Goal: Information Seeking & Learning: Check status

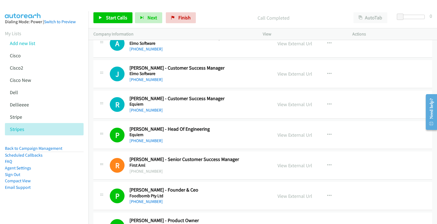
scroll to position [1093, 0]
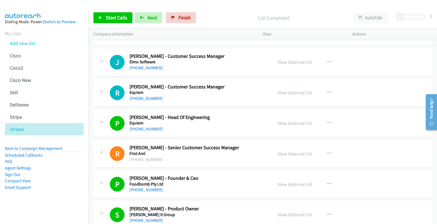
click at [232, 13] on div "Call Completed" at bounding box center [273, 17] width 150 height 11
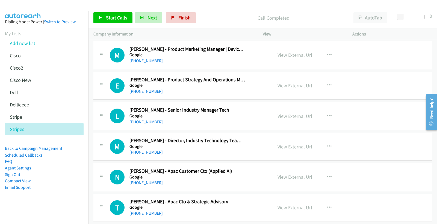
scroll to position [1640, 0]
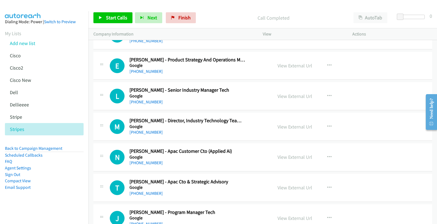
click at [225, 14] on div "Call Completed" at bounding box center [273, 17] width 150 height 11
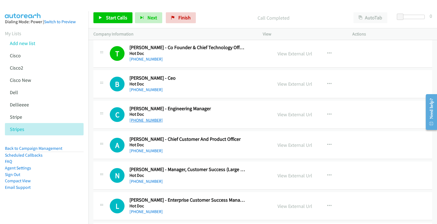
scroll to position [2672, 0]
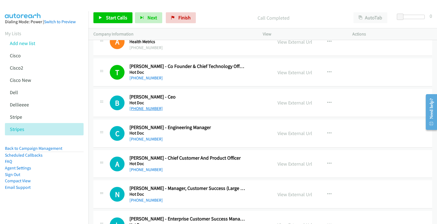
click at [148, 110] on link "[PHONE_NUMBER]" at bounding box center [146, 108] width 33 height 5
click at [308, 104] on link "View External Url" at bounding box center [295, 103] width 35 height 6
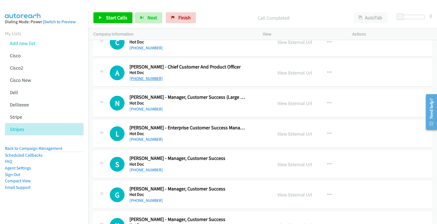
scroll to position [2733, 0]
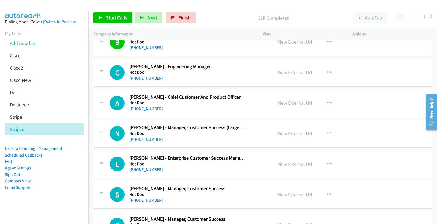
click at [154, 81] on link "[PHONE_NUMBER]" at bounding box center [146, 78] width 33 height 5
click at [283, 72] on link "View External Url" at bounding box center [295, 72] width 35 height 6
click at [153, 110] on link "[PHONE_NUMBER]" at bounding box center [146, 108] width 33 height 5
drag, startPoint x: 297, startPoint y: 106, endPoint x: 140, endPoint y: 95, distance: 158.1
click at [304, 105] on link "View External Url" at bounding box center [295, 103] width 35 height 6
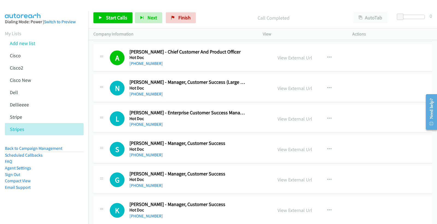
scroll to position [2793, 0]
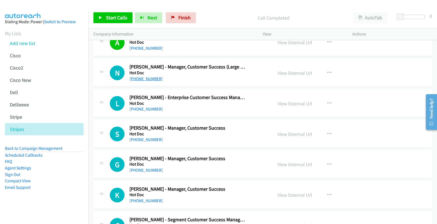
click at [149, 81] on link "[PHONE_NUMBER]" at bounding box center [146, 78] width 33 height 5
click at [303, 75] on link "View External Url" at bounding box center [295, 73] width 35 height 6
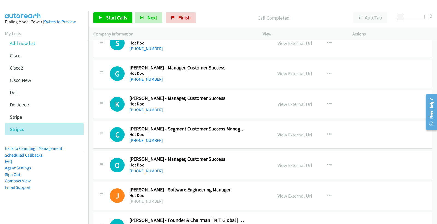
scroll to position [2915, 0]
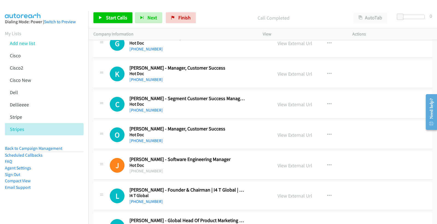
drag, startPoint x: 234, startPoint y: 100, endPoint x: 263, endPoint y: 51, distance: 56.9
click at [263, 51] on div "G Callback Scheduled [PERSON_NAME] - Manager, Customer Success Hot Doc [GEOGRAP…" at bounding box center [189, 43] width 158 height 18
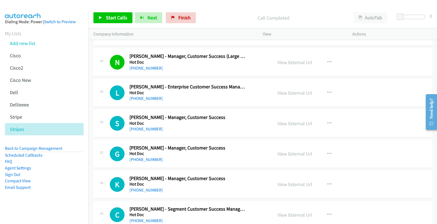
scroll to position [2793, 0]
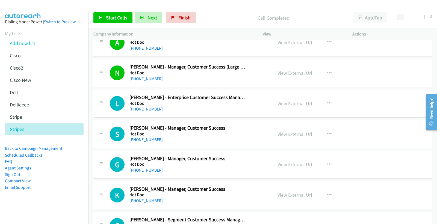
drag, startPoint x: 160, startPoint y: 128, endPoint x: 157, endPoint y: 119, distance: 8.9
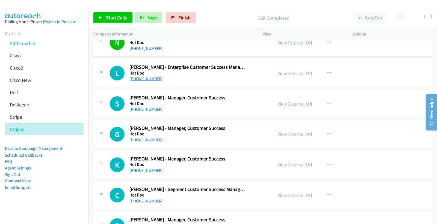
click at [141, 79] on link "[PHONE_NUMBER]" at bounding box center [146, 78] width 33 height 5
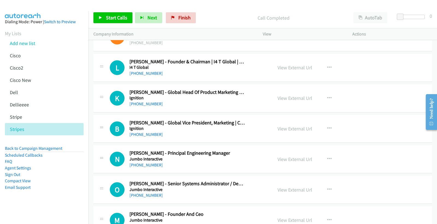
scroll to position [3036, 0]
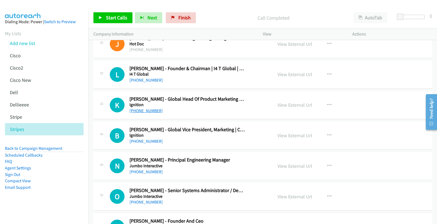
click at [143, 110] on link "[PHONE_NUMBER]" at bounding box center [146, 110] width 33 height 5
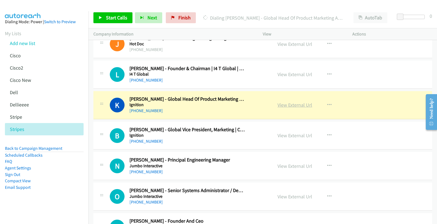
click at [287, 108] on link "View External Url" at bounding box center [295, 105] width 35 height 6
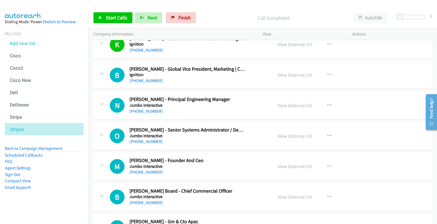
scroll to position [3127, 0]
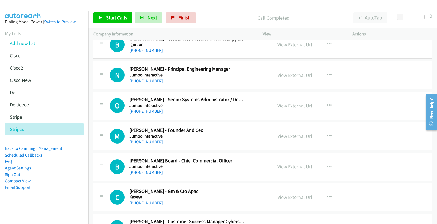
click at [152, 80] on link "[PHONE_NUMBER]" at bounding box center [146, 80] width 33 height 5
click at [295, 78] on link "View External Url" at bounding box center [295, 75] width 35 height 6
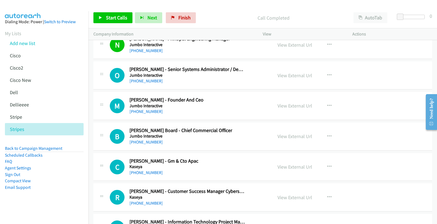
scroll to position [3188, 0]
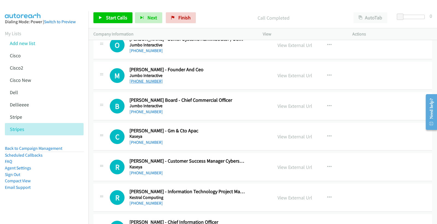
click at [151, 81] on link "[PHONE_NUMBER]" at bounding box center [146, 81] width 33 height 5
click at [295, 77] on link "View External Url" at bounding box center [295, 75] width 35 height 6
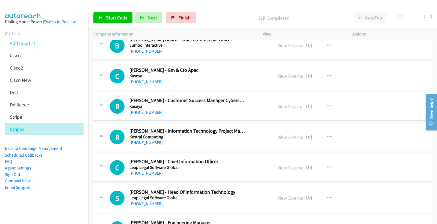
scroll to position [3218, 0]
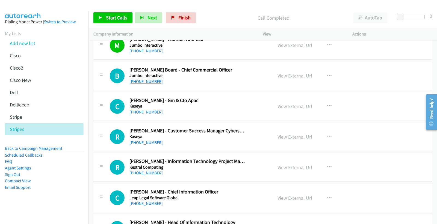
click at [150, 84] on link "[PHONE_NUMBER]" at bounding box center [146, 81] width 33 height 5
click at [301, 77] on link "View External Url" at bounding box center [295, 76] width 35 height 6
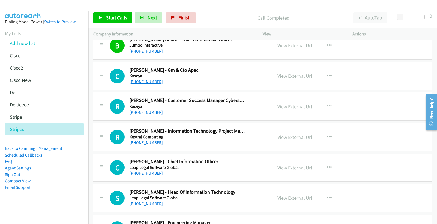
click at [154, 83] on link "[PHONE_NUMBER]" at bounding box center [146, 81] width 33 height 5
click at [293, 77] on link "View External Url" at bounding box center [295, 76] width 35 height 6
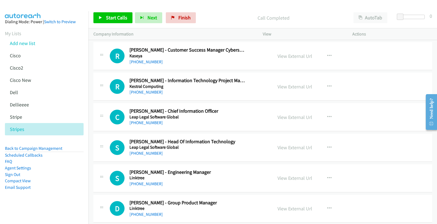
scroll to position [3309, 0]
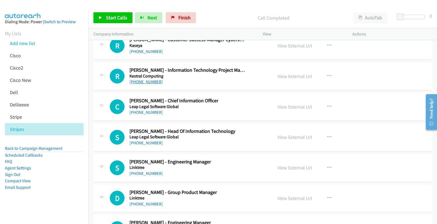
click at [155, 84] on link "[PHONE_NUMBER]" at bounding box center [146, 81] width 33 height 5
click at [289, 79] on link "View External Url" at bounding box center [295, 76] width 35 height 6
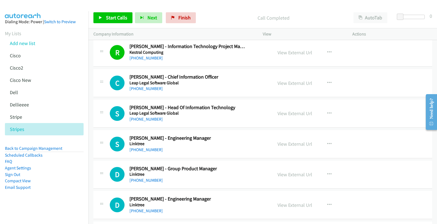
scroll to position [3340, 0]
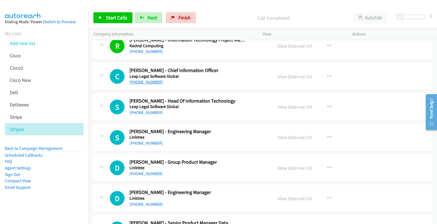
click at [157, 84] on link "[PHONE_NUMBER]" at bounding box center [146, 82] width 33 height 5
click at [288, 78] on link "View External Url" at bounding box center [295, 77] width 35 height 6
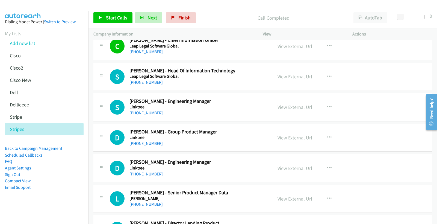
click at [153, 83] on link "[PHONE_NUMBER]" at bounding box center [146, 82] width 33 height 5
click at [293, 77] on link "View External Url" at bounding box center [295, 77] width 35 height 6
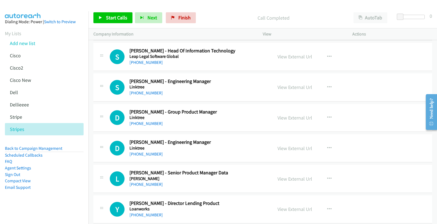
scroll to position [3400, 0]
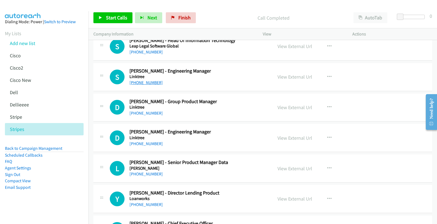
click at [140, 85] on link "[PHONE_NUMBER]" at bounding box center [146, 82] width 33 height 5
click at [295, 77] on link "View External Url" at bounding box center [295, 77] width 35 height 6
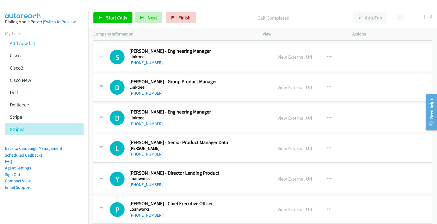
scroll to position [3431, 0]
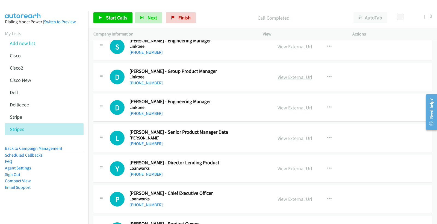
click at [297, 77] on link "View External Url" at bounding box center [295, 77] width 35 height 6
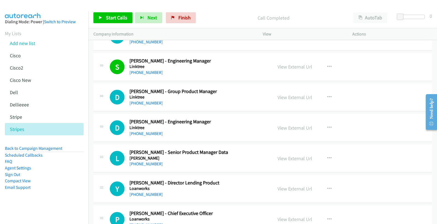
scroll to position [3400, 0]
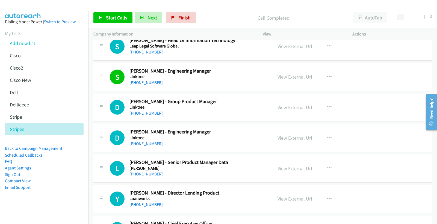
click at [150, 115] on link "[PHONE_NUMBER]" at bounding box center [146, 113] width 33 height 5
click at [289, 110] on link "View External Url" at bounding box center [295, 107] width 35 height 6
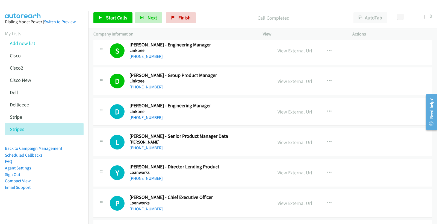
scroll to position [3461, 0]
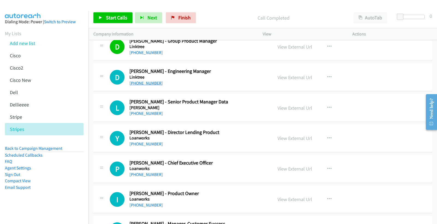
click at [142, 85] on link "[PHONE_NUMBER]" at bounding box center [146, 83] width 33 height 5
click at [296, 80] on link "View External Url" at bounding box center [295, 77] width 35 height 6
click at [143, 116] on link "[PHONE_NUMBER]" at bounding box center [146, 113] width 33 height 5
click at [287, 108] on link "View External Url" at bounding box center [295, 108] width 35 height 6
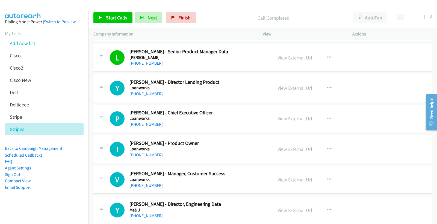
scroll to position [3522, 0]
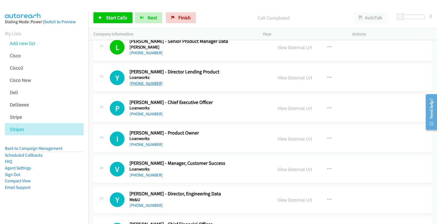
click at [156, 85] on link "[PHONE_NUMBER]" at bounding box center [146, 83] width 33 height 5
click at [299, 79] on link "View External Url" at bounding box center [295, 78] width 35 height 6
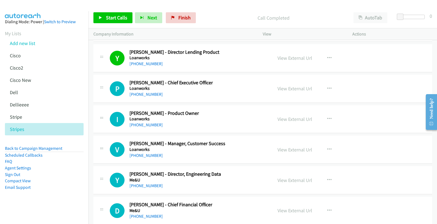
scroll to position [3552, 0]
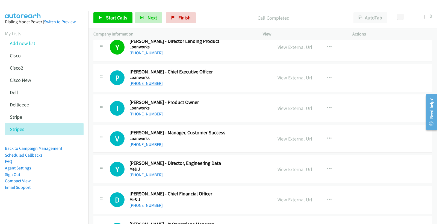
click at [154, 86] on link "[PHONE_NUMBER]" at bounding box center [146, 83] width 33 height 5
click at [288, 78] on link "View External Url" at bounding box center [295, 78] width 35 height 6
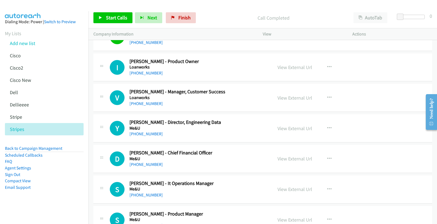
scroll to position [3583, 0]
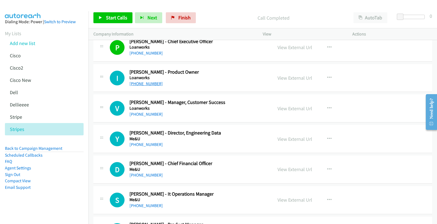
click at [138, 86] on link "[PHONE_NUMBER]" at bounding box center [146, 83] width 33 height 5
click at [289, 79] on link "View External Url" at bounding box center [295, 78] width 35 height 6
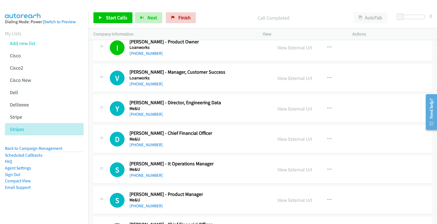
scroll to position [3643, 0]
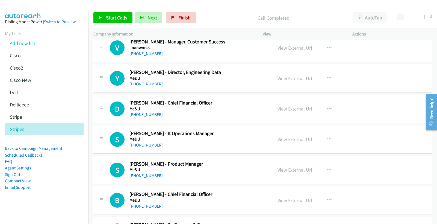
click at [150, 85] on link "[PHONE_NUMBER]" at bounding box center [146, 83] width 33 height 5
click at [282, 78] on link "View External Url" at bounding box center [295, 78] width 35 height 6
click at [149, 113] on link "[PHONE_NUMBER]" at bounding box center [146, 114] width 33 height 5
click at [292, 109] on link "View External Url" at bounding box center [295, 109] width 35 height 6
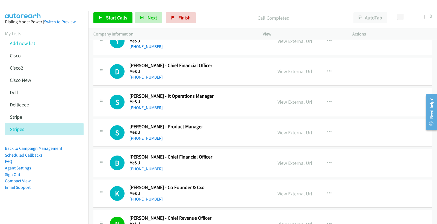
scroll to position [3674, 0]
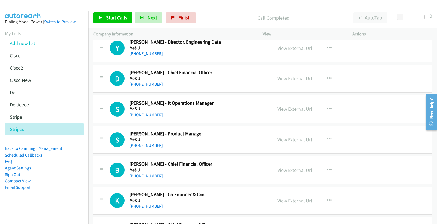
click at [290, 111] on link "View External Url" at bounding box center [295, 109] width 35 height 6
click at [304, 79] on link "View External Url" at bounding box center [295, 78] width 35 height 6
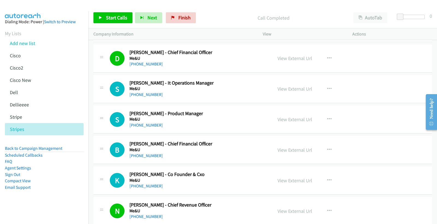
scroll to position [3704, 0]
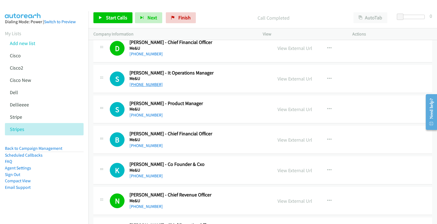
click at [153, 85] on link "[PHONE_NUMBER]" at bounding box center [146, 84] width 33 height 5
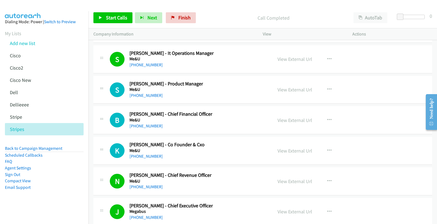
scroll to position [3734, 0]
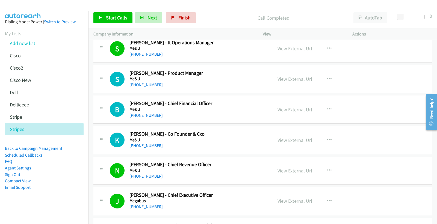
click at [293, 79] on link "View External Url" at bounding box center [295, 79] width 35 height 6
click at [293, 78] on link "View External Url" at bounding box center [295, 79] width 35 height 6
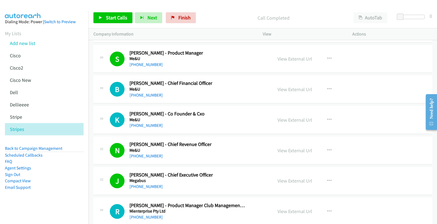
scroll to position [3765, 0]
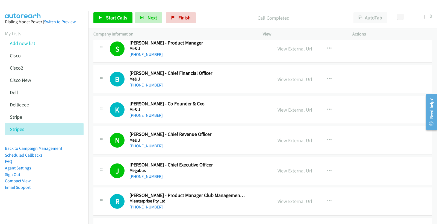
click at [151, 86] on link "[PHONE_NUMBER]" at bounding box center [146, 85] width 33 height 5
click at [295, 83] on link "View External Url" at bounding box center [295, 79] width 35 height 6
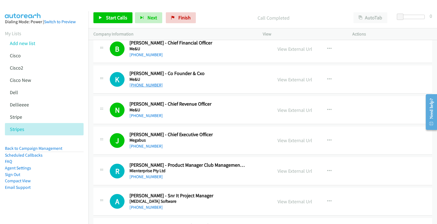
click at [151, 88] on link "[PHONE_NUMBER]" at bounding box center [146, 85] width 33 height 5
click at [294, 78] on link "View External Url" at bounding box center [295, 80] width 35 height 6
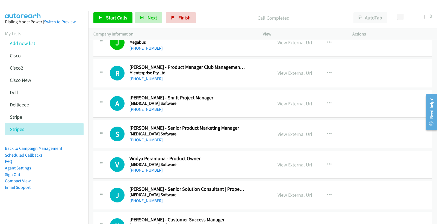
scroll to position [3886, 0]
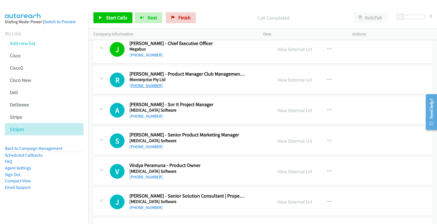
click at [137, 88] on link "[PHONE_NUMBER]" at bounding box center [146, 85] width 33 height 5
click at [295, 80] on link "View External Url" at bounding box center [295, 80] width 35 height 6
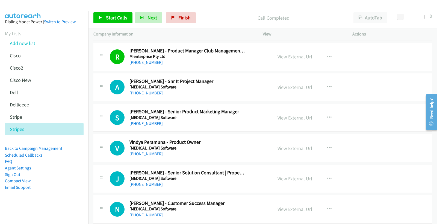
scroll to position [3917, 0]
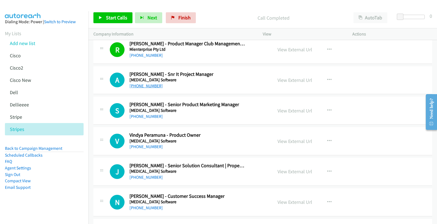
click at [144, 87] on link "[PHONE_NUMBER]" at bounding box center [146, 85] width 33 height 5
click at [294, 80] on link "View External Url" at bounding box center [295, 80] width 35 height 6
click at [150, 118] on link "[PHONE_NUMBER]" at bounding box center [146, 116] width 33 height 5
click at [285, 113] on link "View External Url" at bounding box center [295, 111] width 35 height 6
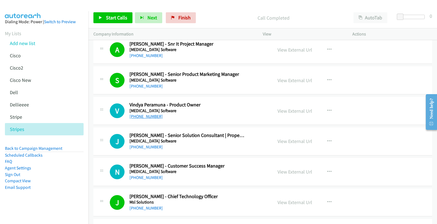
click at [141, 119] on link "[PHONE_NUMBER]" at bounding box center [146, 116] width 33 height 5
click at [297, 112] on link "View External Url" at bounding box center [295, 111] width 35 height 6
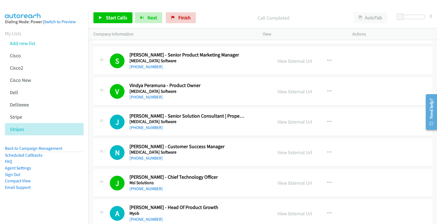
scroll to position [3977, 0]
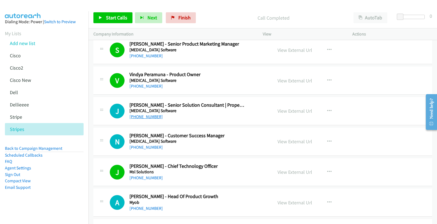
click at [143, 118] on link "[PHONE_NUMBER]" at bounding box center [146, 116] width 33 height 5
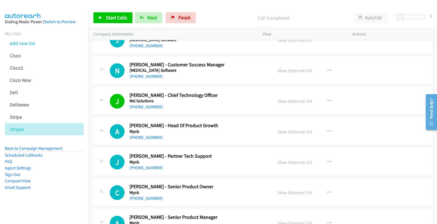
scroll to position [4068, 0]
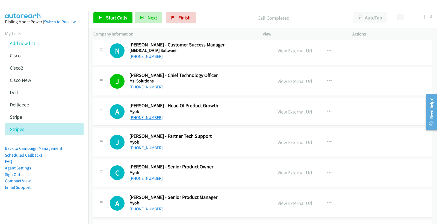
click at [154, 119] on link "[PHONE_NUMBER]" at bounding box center [146, 117] width 33 height 5
click at [294, 113] on link "View External Url" at bounding box center [295, 112] width 35 height 6
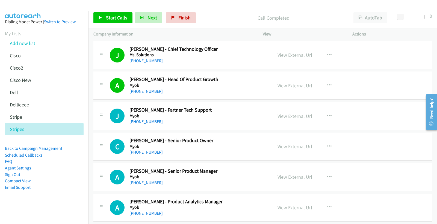
scroll to position [4129, 0]
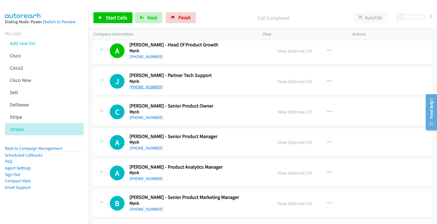
click at [146, 88] on link "[PHONE_NUMBER]" at bounding box center [146, 86] width 33 height 5
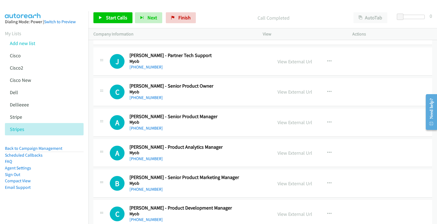
scroll to position [4160, 0]
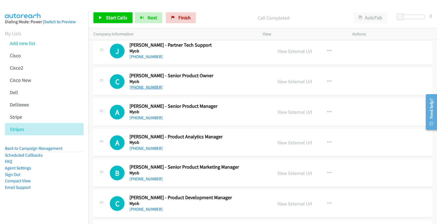
click at [140, 89] on link "[PHONE_NUMBER]" at bounding box center [146, 87] width 33 height 5
click at [291, 82] on link "View External Url" at bounding box center [295, 81] width 35 height 6
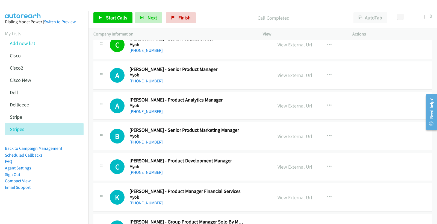
scroll to position [4190, 0]
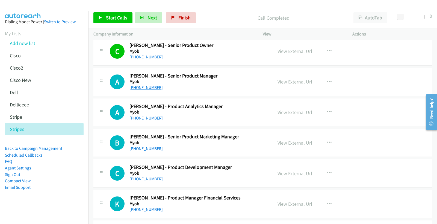
click at [142, 90] on link "[PHONE_NUMBER]" at bounding box center [146, 87] width 33 height 5
click at [296, 84] on link "View External Url" at bounding box center [295, 82] width 35 height 6
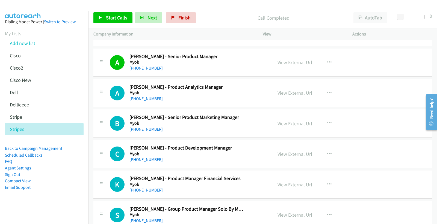
scroll to position [4220, 0]
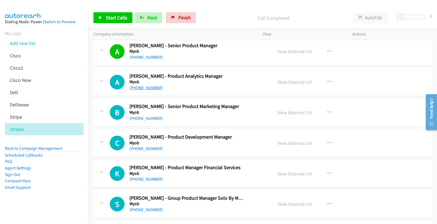
click at [147, 88] on link "[PHONE_NUMBER]" at bounding box center [146, 87] width 33 height 5
click at [289, 85] on link "View External Url" at bounding box center [295, 82] width 35 height 6
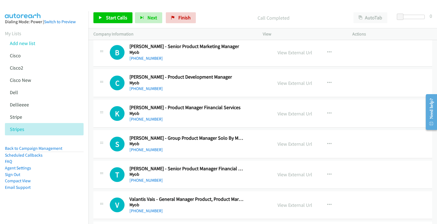
scroll to position [4281, 0]
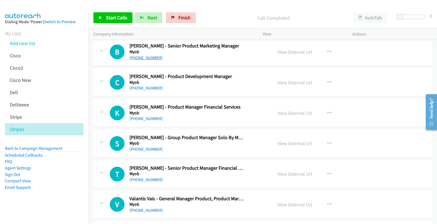
click at [146, 59] on link "[PHONE_NUMBER]" at bounding box center [146, 57] width 33 height 5
click at [292, 53] on link "View External Url" at bounding box center [295, 52] width 35 height 6
click at [150, 88] on link "[PHONE_NUMBER]" at bounding box center [146, 88] width 33 height 5
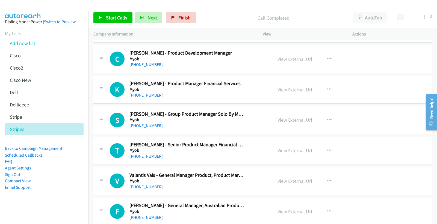
scroll to position [4311, 0]
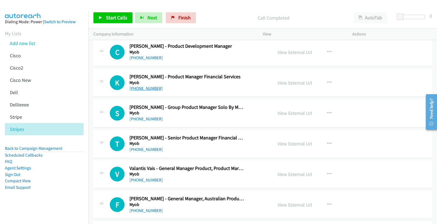
click at [152, 90] on link "[PHONE_NUMBER]" at bounding box center [146, 88] width 33 height 5
click at [281, 83] on link "View External Url" at bounding box center [295, 83] width 35 height 6
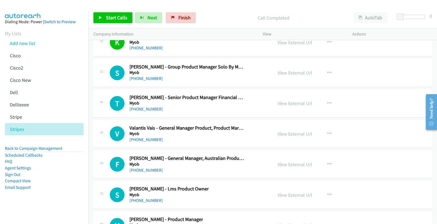
scroll to position [4341, 0]
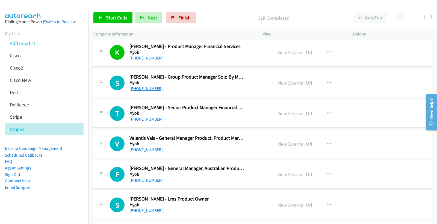
click at [154, 89] on link "[PHONE_NUMBER]" at bounding box center [146, 88] width 33 height 5
click at [294, 86] on link "View External Url" at bounding box center [295, 83] width 35 height 6
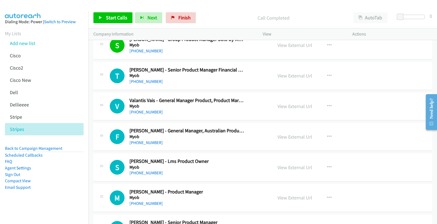
scroll to position [4402, 0]
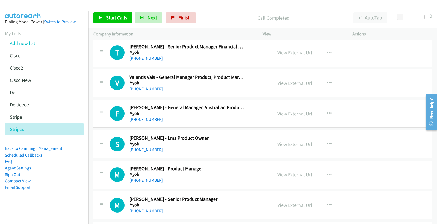
click at [145, 60] on link "[PHONE_NUMBER]" at bounding box center [146, 58] width 33 height 5
click at [291, 52] on link "View External Url" at bounding box center [295, 52] width 35 height 6
click at [151, 89] on link "[PHONE_NUMBER]" at bounding box center [146, 88] width 33 height 5
click at [288, 83] on link "View External Url" at bounding box center [295, 83] width 35 height 6
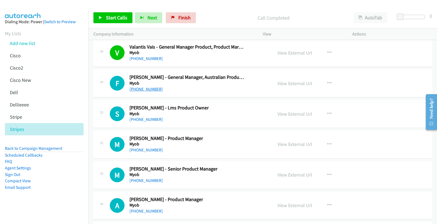
click at [145, 92] on link "[PHONE_NUMBER]" at bounding box center [146, 89] width 33 height 5
click at [287, 86] on link "View External Url" at bounding box center [295, 83] width 35 height 6
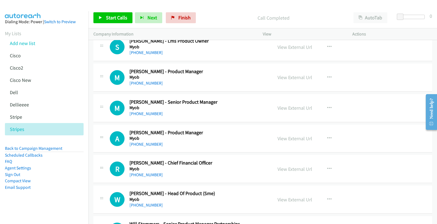
scroll to position [4463, 0]
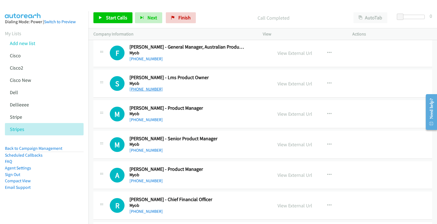
click at [151, 91] on link "[PHONE_NUMBER]" at bounding box center [146, 89] width 33 height 5
click at [293, 84] on link "View External Url" at bounding box center [295, 84] width 35 height 6
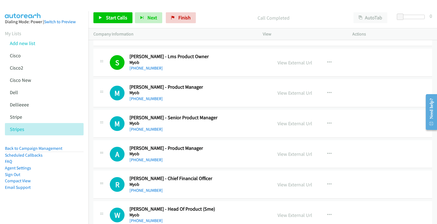
scroll to position [4493, 0]
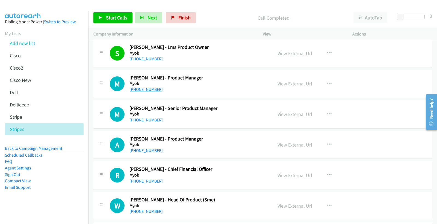
click at [148, 92] on link "[PHONE_NUMBER]" at bounding box center [146, 89] width 33 height 5
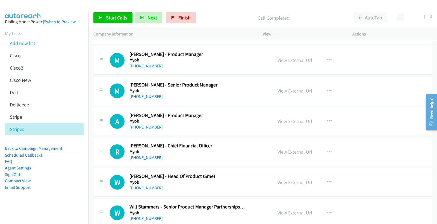
scroll to position [4554, 0]
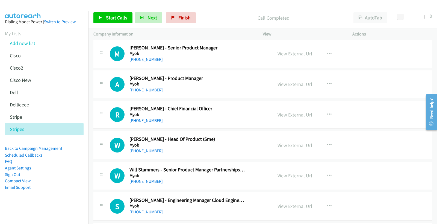
click at [146, 92] on link "[PHONE_NUMBER]" at bounding box center [146, 89] width 33 height 5
click at [282, 87] on link "View External Url" at bounding box center [295, 84] width 35 height 6
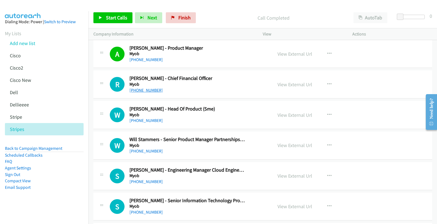
click at [154, 92] on link "[PHONE_NUMBER]" at bounding box center [146, 90] width 33 height 5
click at [292, 85] on link "View External Url" at bounding box center [295, 84] width 35 height 6
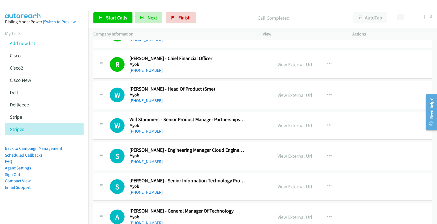
scroll to position [4615, 0]
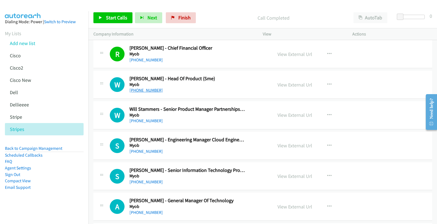
click at [143, 93] on link "[PHONE_NUMBER]" at bounding box center [146, 90] width 33 height 5
click at [298, 87] on link "View External Url" at bounding box center [295, 85] width 35 height 6
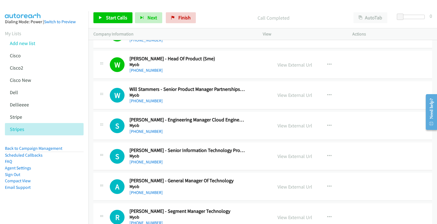
scroll to position [4645, 0]
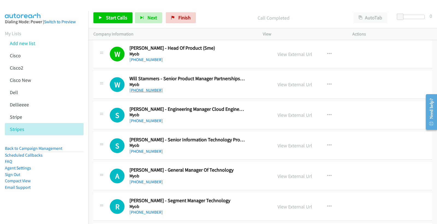
click at [144, 93] on link "[PHONE_NUMBER]" at bounding box center [146, 90] width 33 height 5
click at [287, 85] on link "View External Url" at bounding box center [295, 84] width 35 height 6
click at [299, 87] on link "View External Url" at bounding box center [295, 84] width 35 height 6
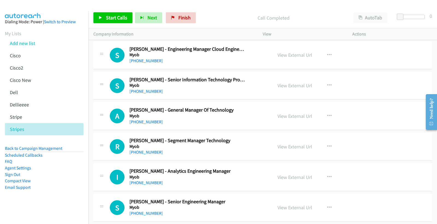
scroll to position [4706, 0]
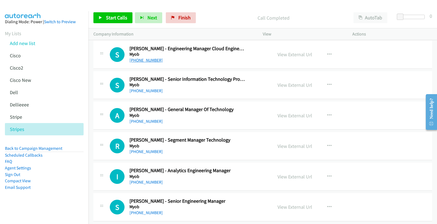
click at [145, 63] on link "[PHONE_NUMBER]" at bounding box center [146, 60] width 33 height 5
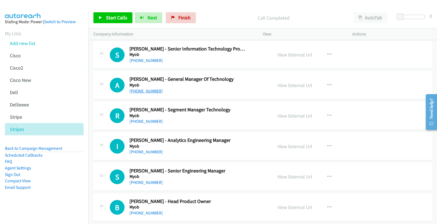
click at [151, 91] on link "[PHONE_NUMBER]" at bounding box center [146, 91] width 33 height 5
click at [288, 88] on link "View External Url" at bounding box center [295, 85] width 35 height 6
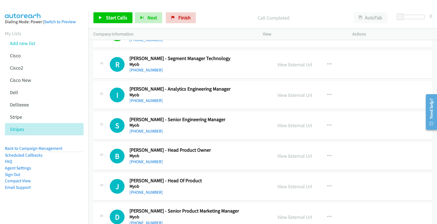
scroll to position [4797, 0]
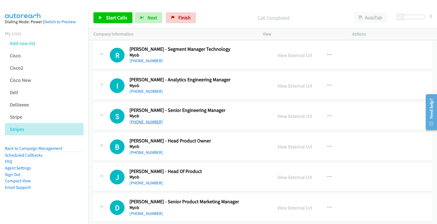
click at [145, 125] on link "[PHONE_NUMBER]" at bounding box center [146, 121] width 33 height 5
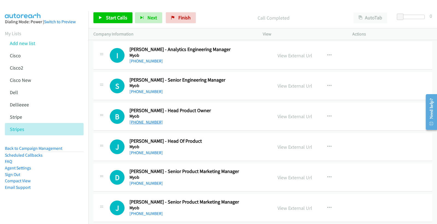
click at [155, 124] on link "[PHONE_NUMBER]" at bounding box center [146, 122] width 33 height 5
click at [290, 119] on link "View External Url" at bounding box center [295, 116] width 35 height 6
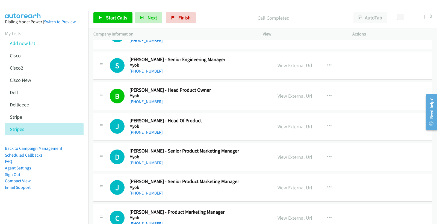
scroll to position [4858, 0]
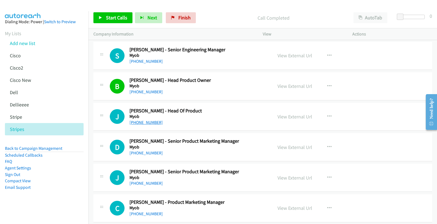
click at [150, 124] on link "[PHONE_NUMBER]" at bounding box center [146, 122] width 33 height 5
click at [300, 117] on link "View External Url" at bounding box center [295, 117] width 35 height 6
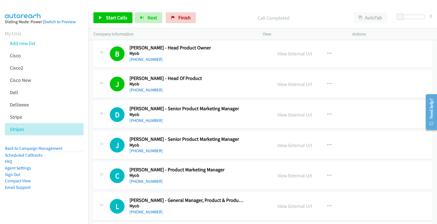
scroll to position [4919, 0]
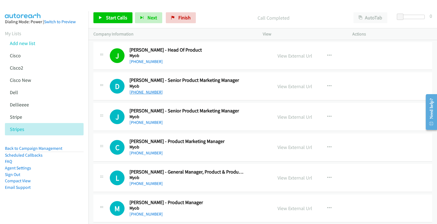
click at [151, 94] on link "[PHONE_NUMBER]" at bounding box center [146, 92] width 33 height 5
click at [291, 89] on link "View External Url" at bounding box center [295, 86] width 35 height 6
